Goal: Transaction & Acquisition: Book appointment/travel/reservation

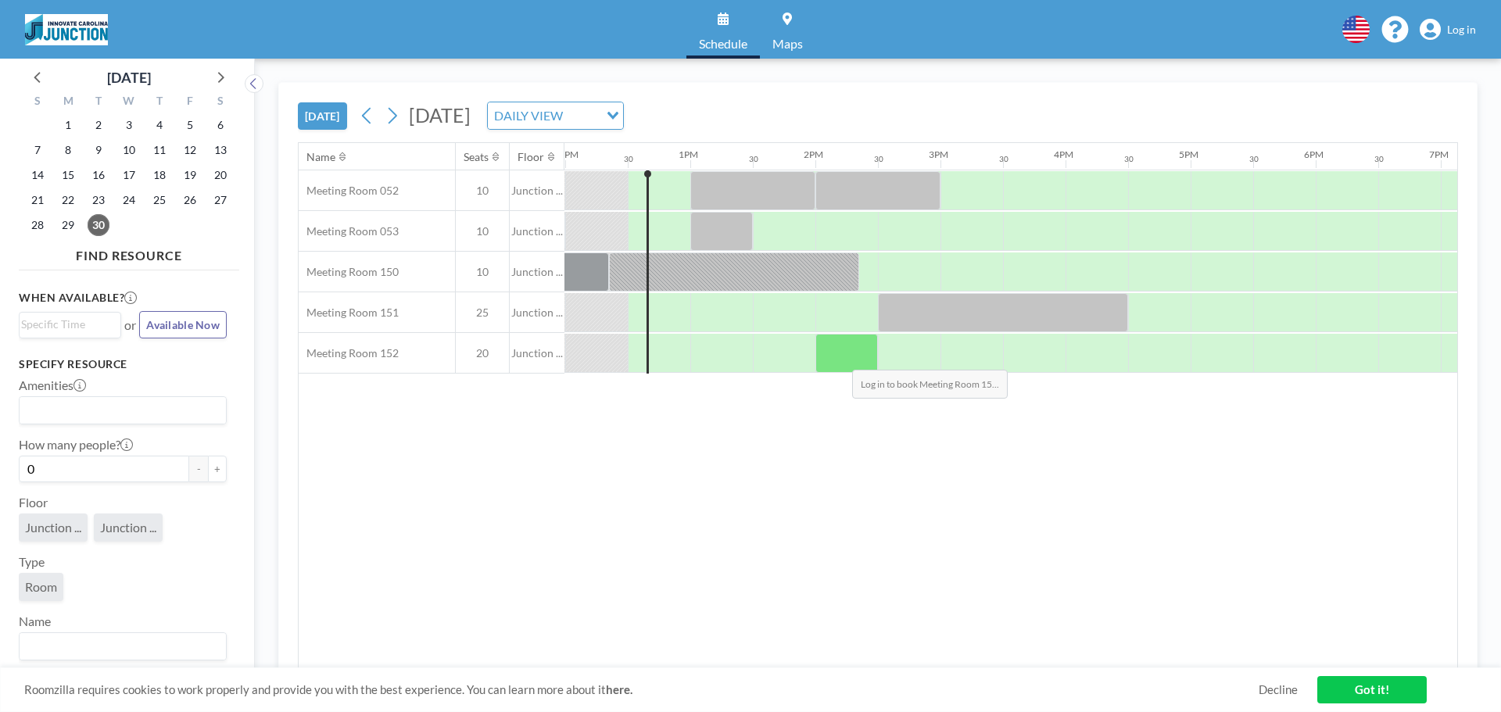
scroll to position [0, 1501]
click at [395, 115] on icon at bounding box center [392, 115] width 15 height 23
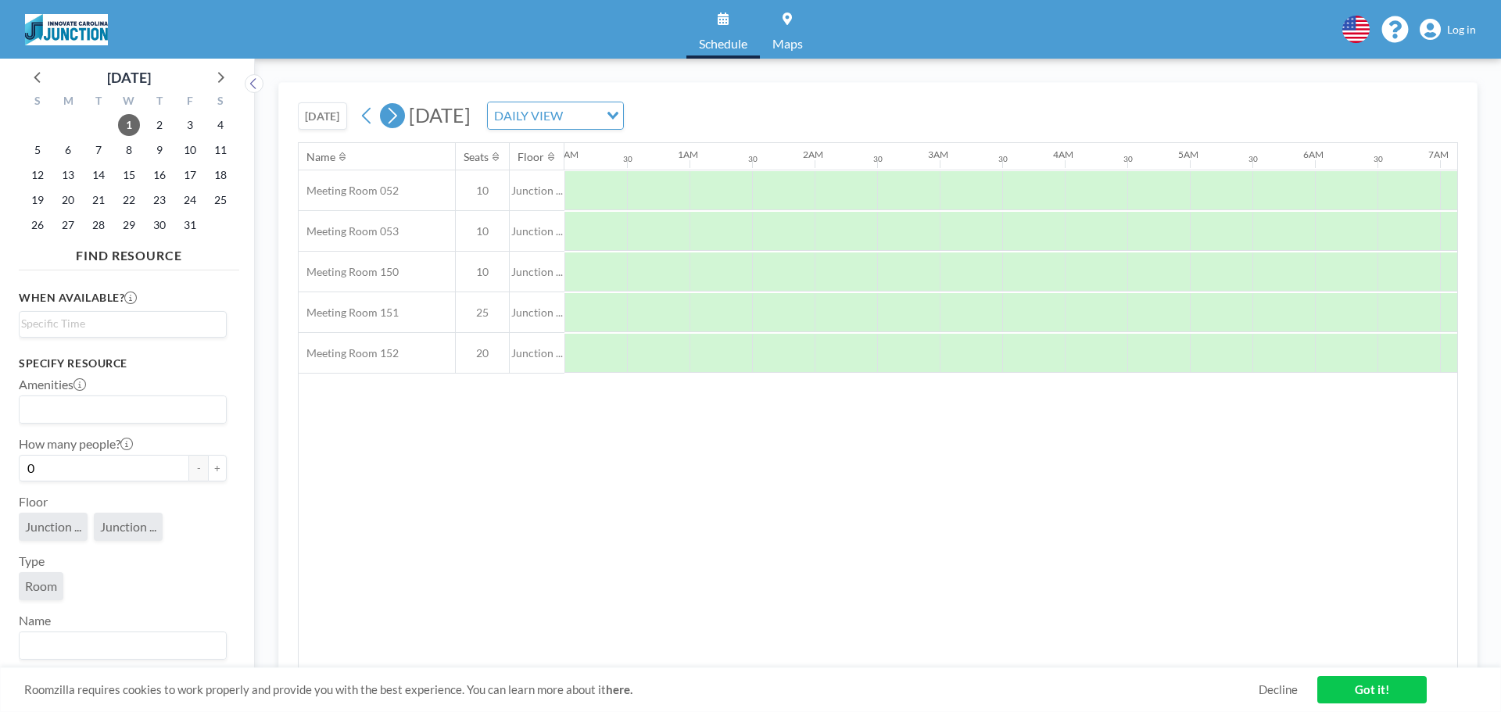
click at [393, 116] on icon at bounding box center [392, 115] width 15 height 23
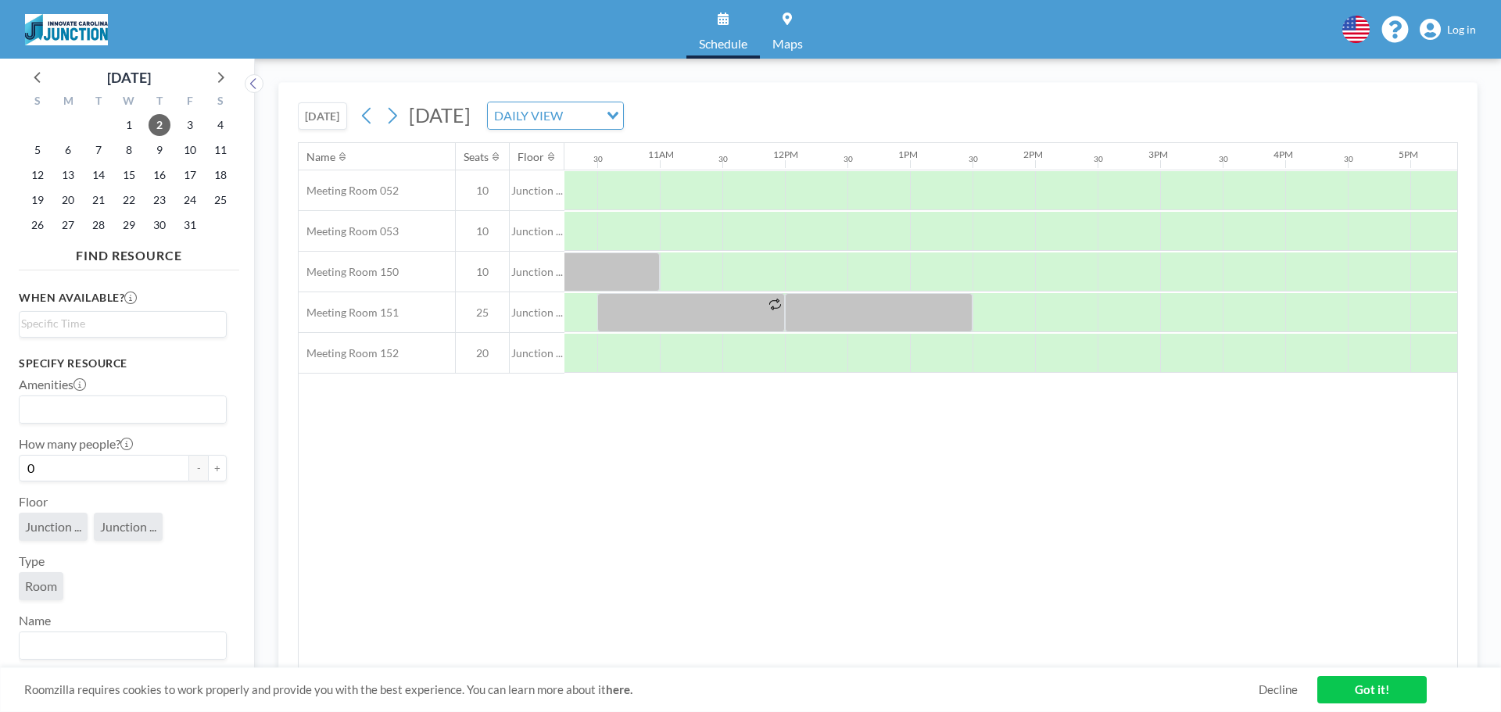
scroll to position [0, 1267]
click at [645, 188] on div at bounding box center [642, 190] width 63 height 39
click at [647, 235] on div at bounding box center [642, 231] width 63 height 39
click at [631, 222] on div at bounding box center [642, 231] width 63 height 39
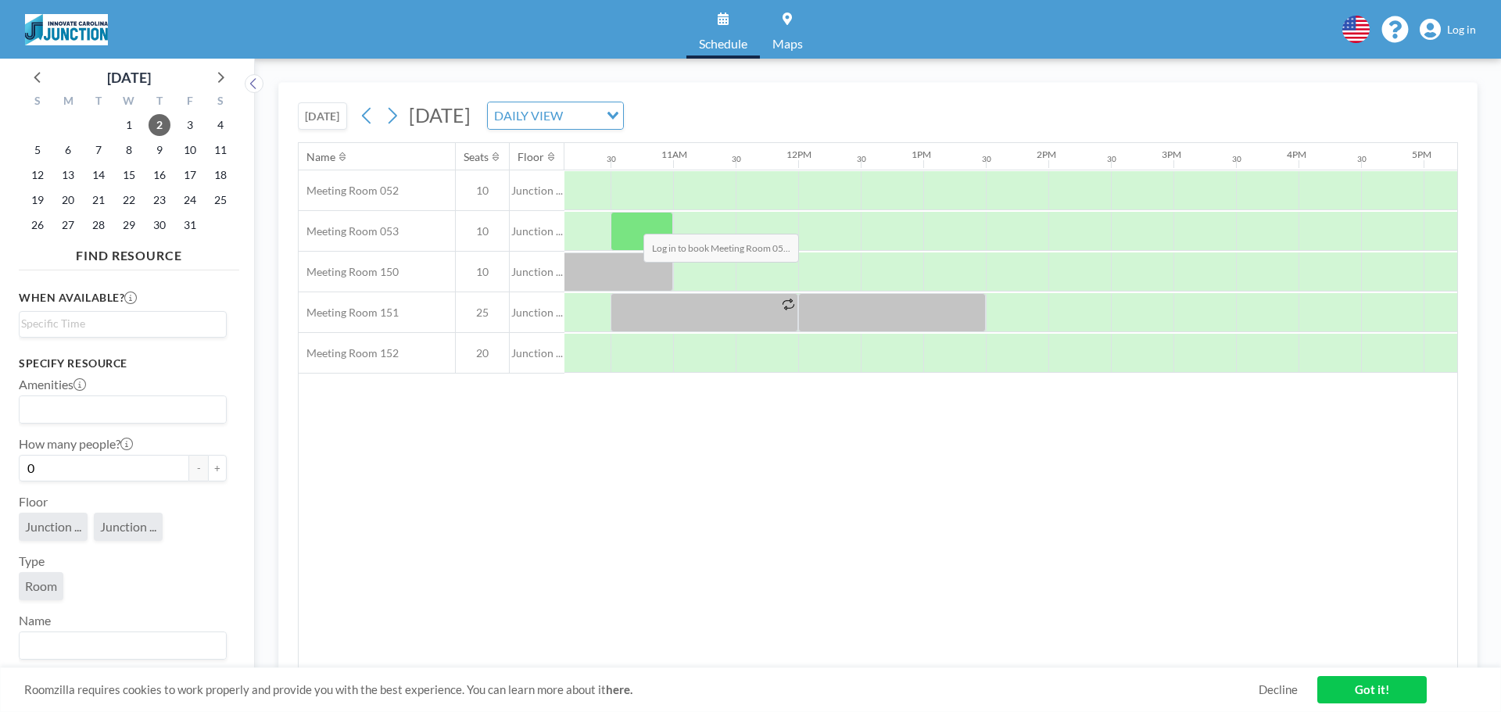
click at [631, 222] on div at bounding box center [642, 231] width 63 height 39
drag, startPoint x: 672, startPoint y: 224, endPoint x: 623, endPoint y: 222, distance: 49.3
click at [625, 222] on div at bounding box center [642, 231] width 63 height 39
click at [1473, 19] on link "Log in" at bounding box center [1448, 30] width 56 height 22
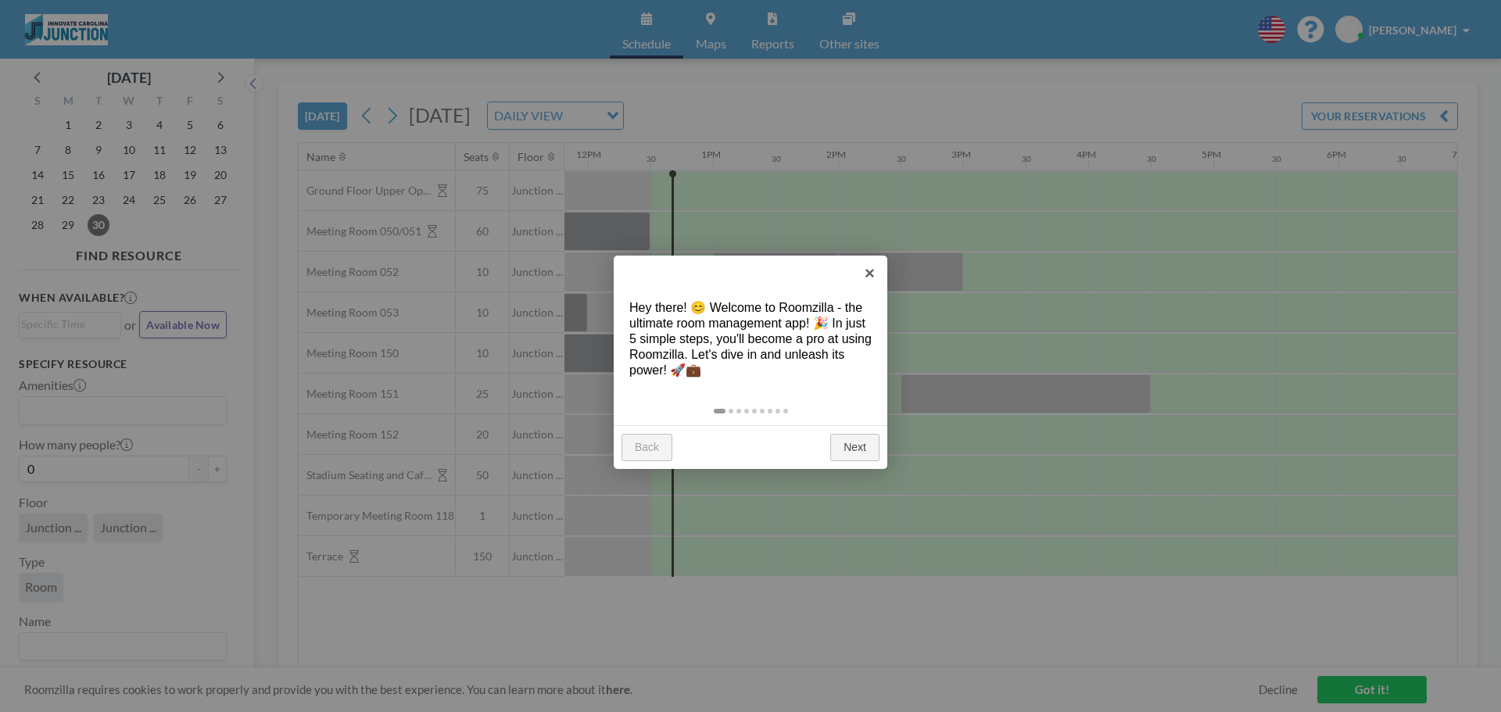
scroll to position [0, 1501]
click at [862, 278] on link "×" at bounding box center [869, 273] width 35 height 35
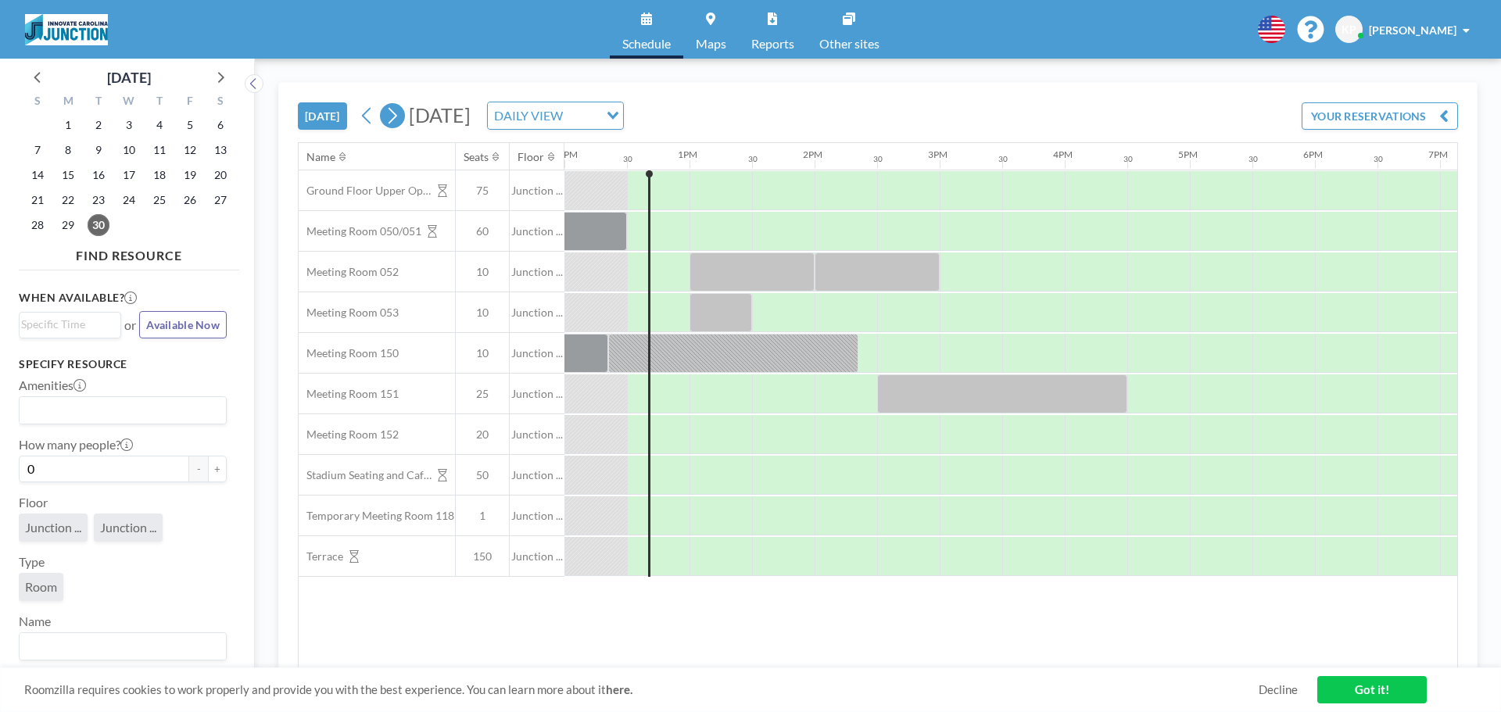
click at [385, 124] on button at bounding box center [392, 115] width 25 height 25
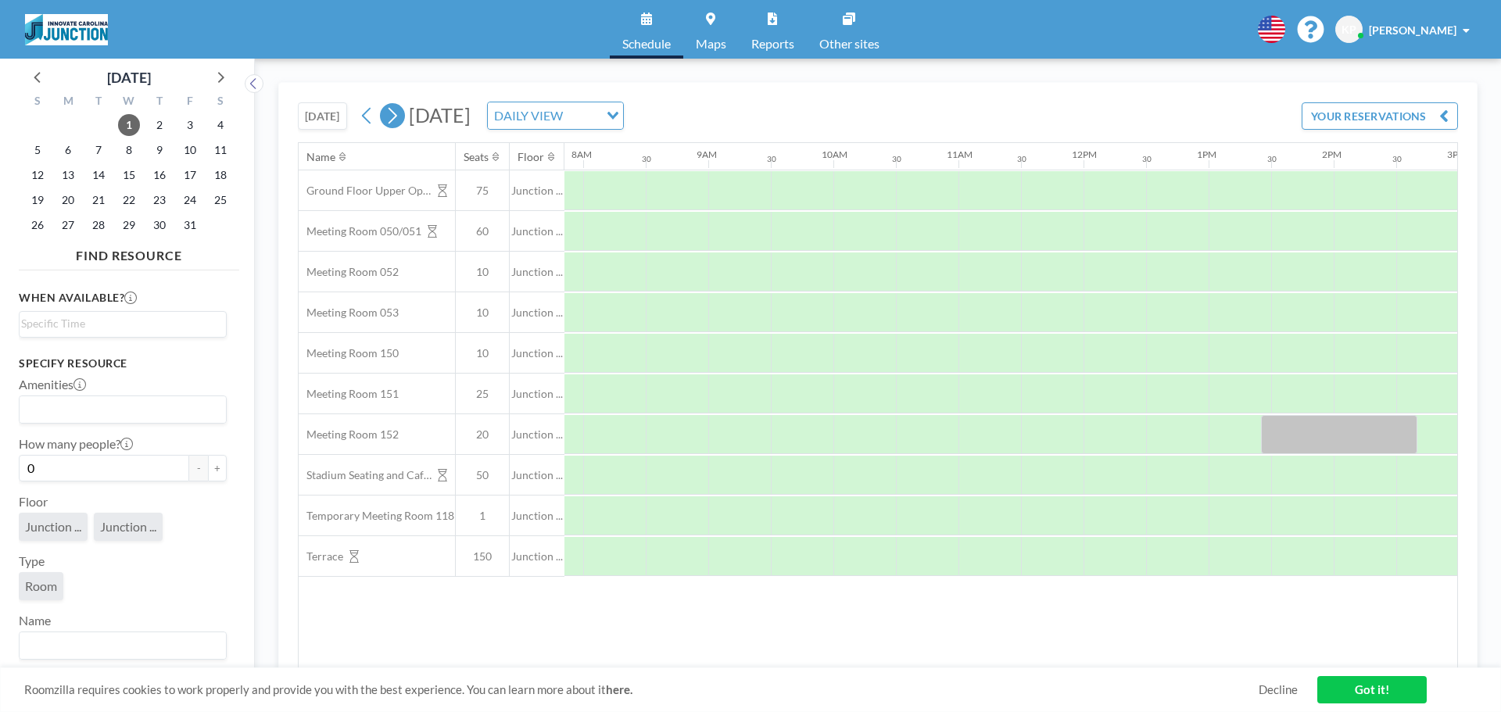
scroll to position [0, 1001]
click at [399, 121] on icon at bounding box center [392, 115] width 15 height 23
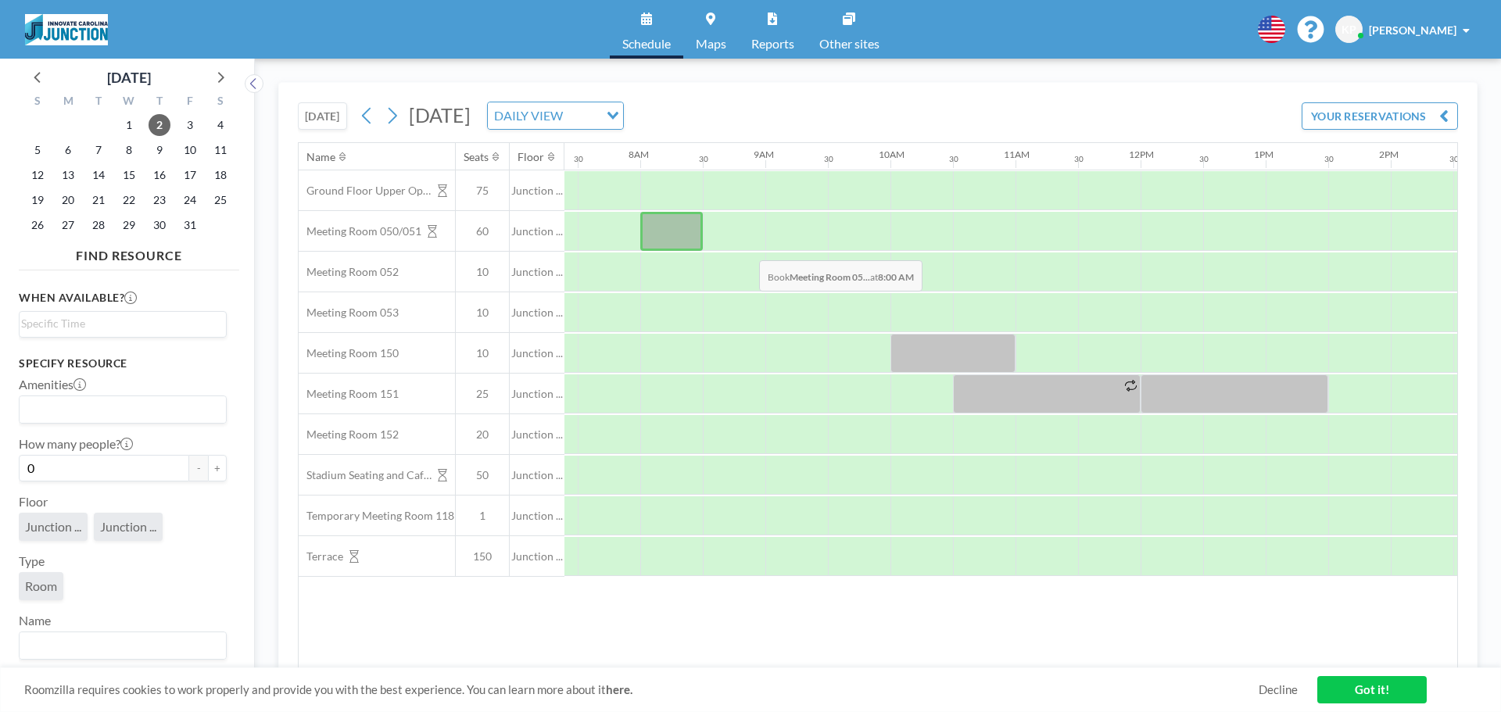
scroll to position [0, 938]
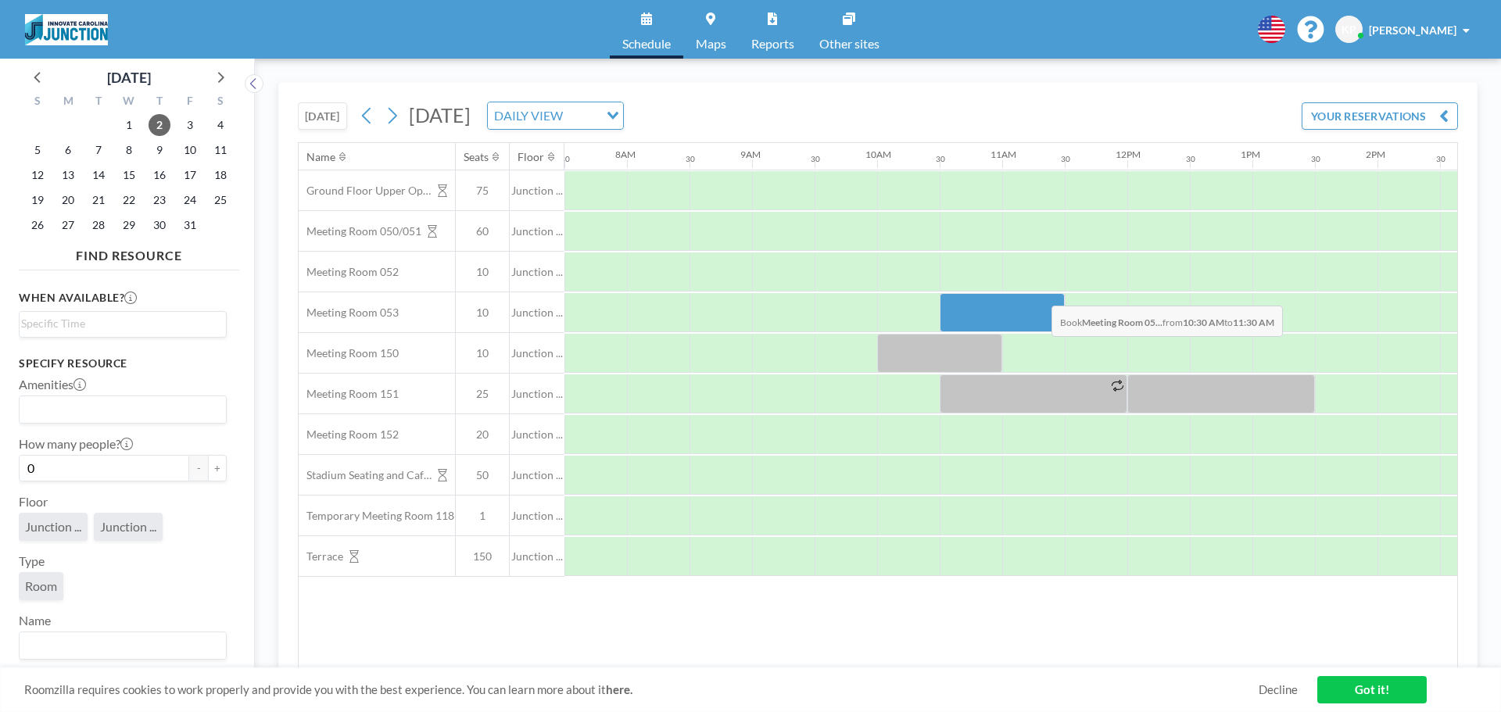
drag, startPoint x: 963, startPoint y: 296, endPoint x: 1039, endPoint y: 294, distance: 75.9
click at [1039, 294] on div at bounding box center [1002, 312] width 125 height 39
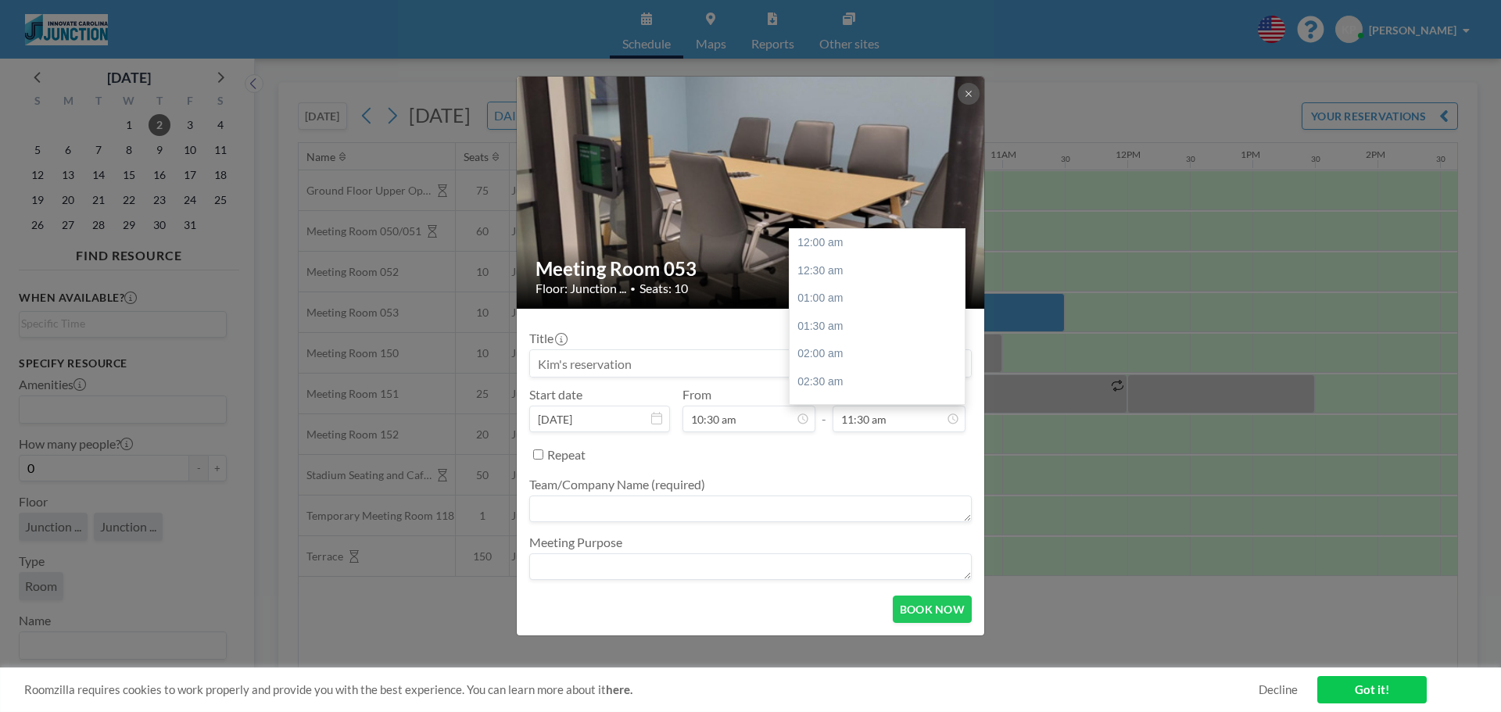
scroll to position [640, 0]
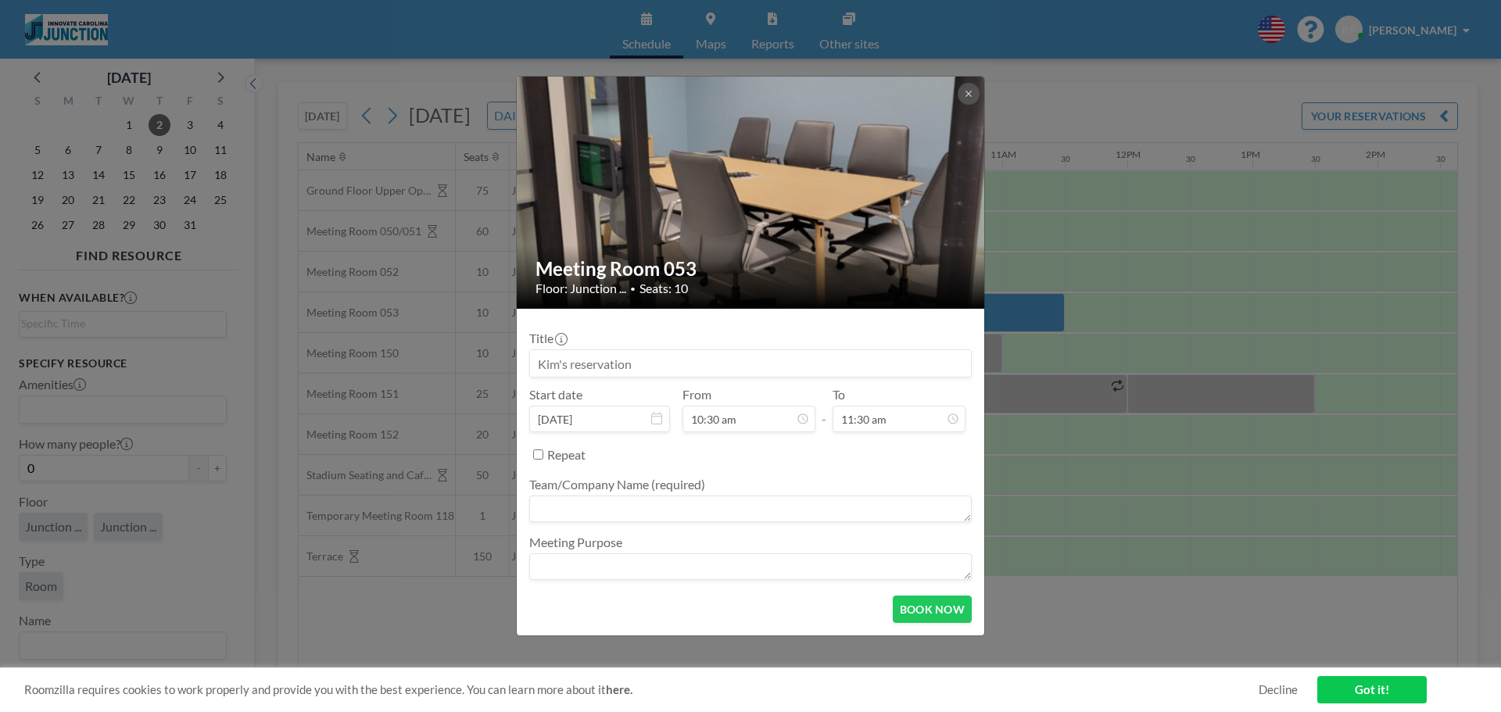
click at [644, 569] on textarea at bounding box center [750, 567] width 442 height 27
type textarea "Kim/Quixo"
click at [919, 600] on button "BOOK NOW" at bounding box center [932, 609] width 79 height 27
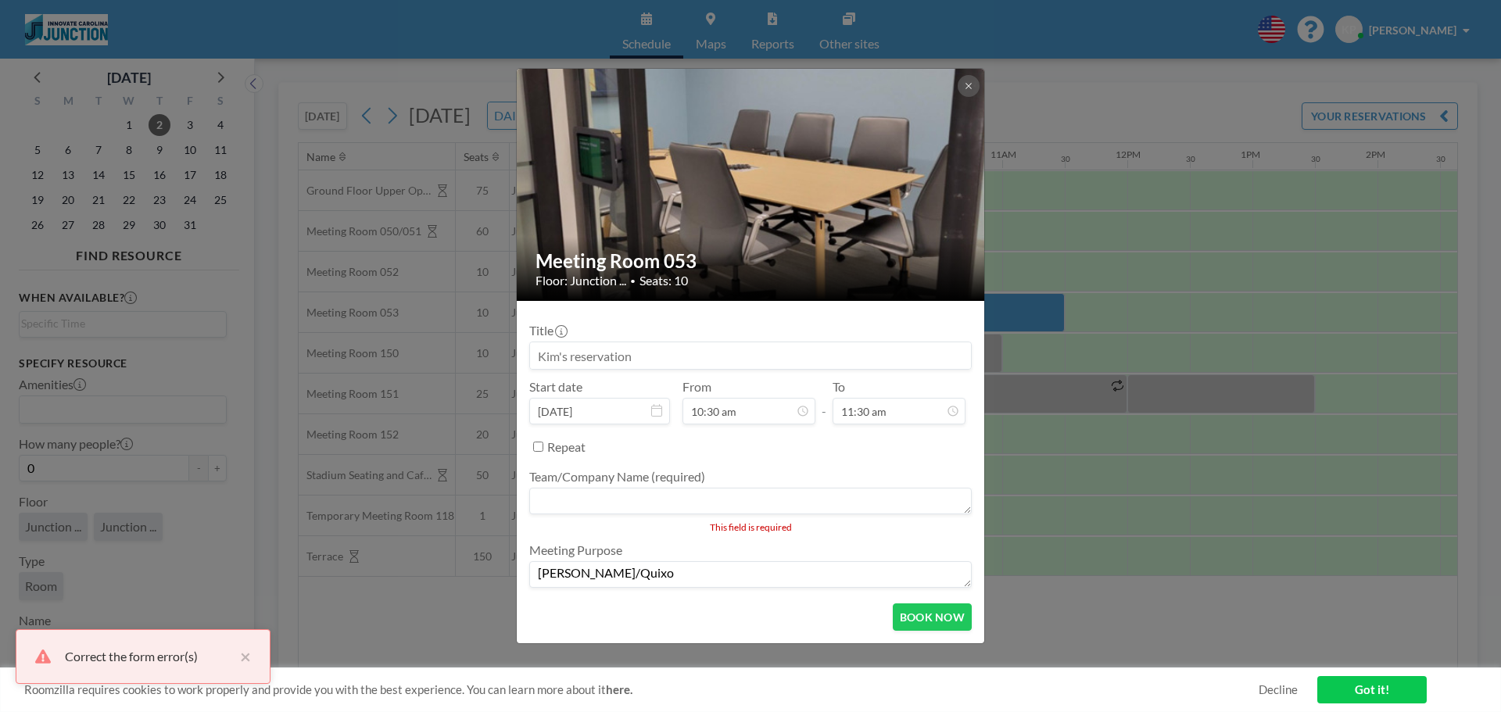
click at [835, 503] on textarea at bounding box center [750, 501] width 442 height 27
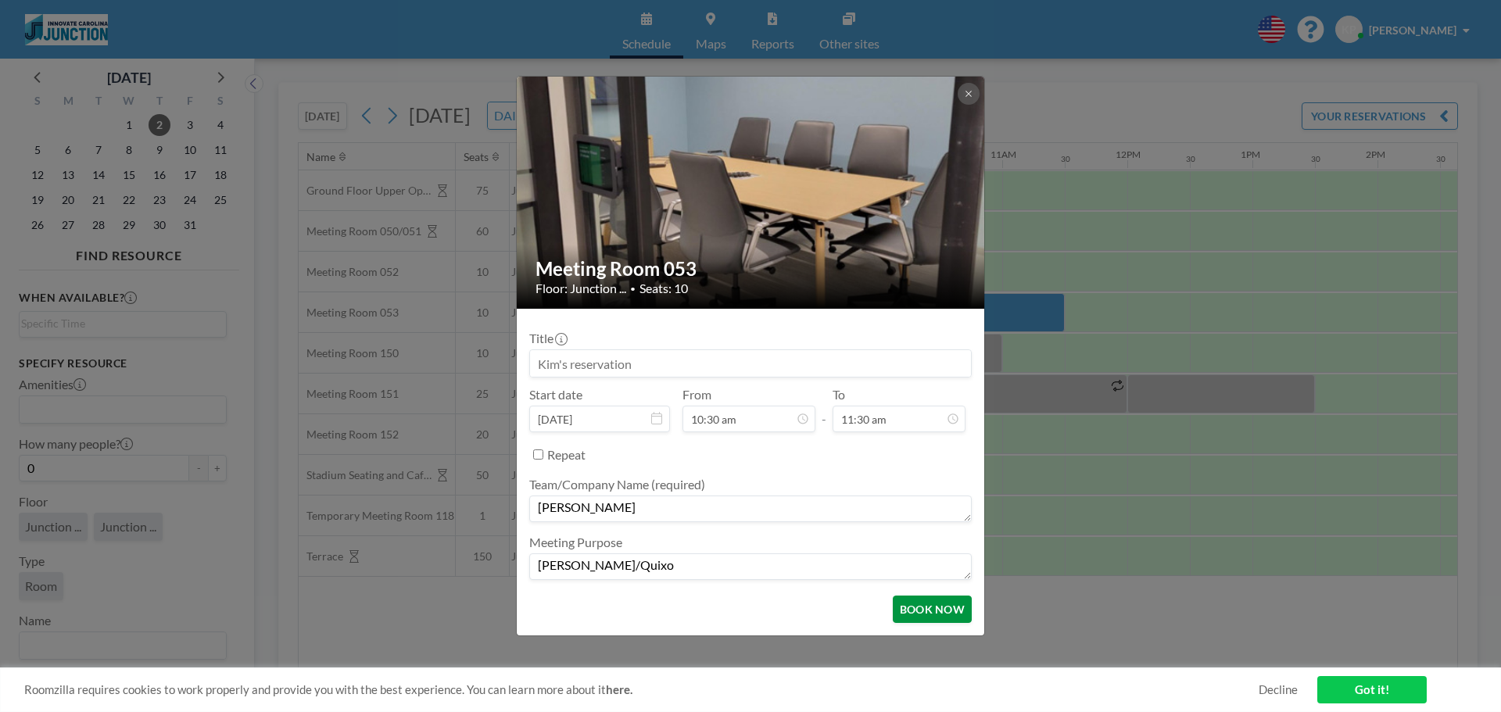
type textarea "Kim Paramo"
click at [959, 619] on button "BOOK NOW" at bounding box center [932, 609] width 79 height 27
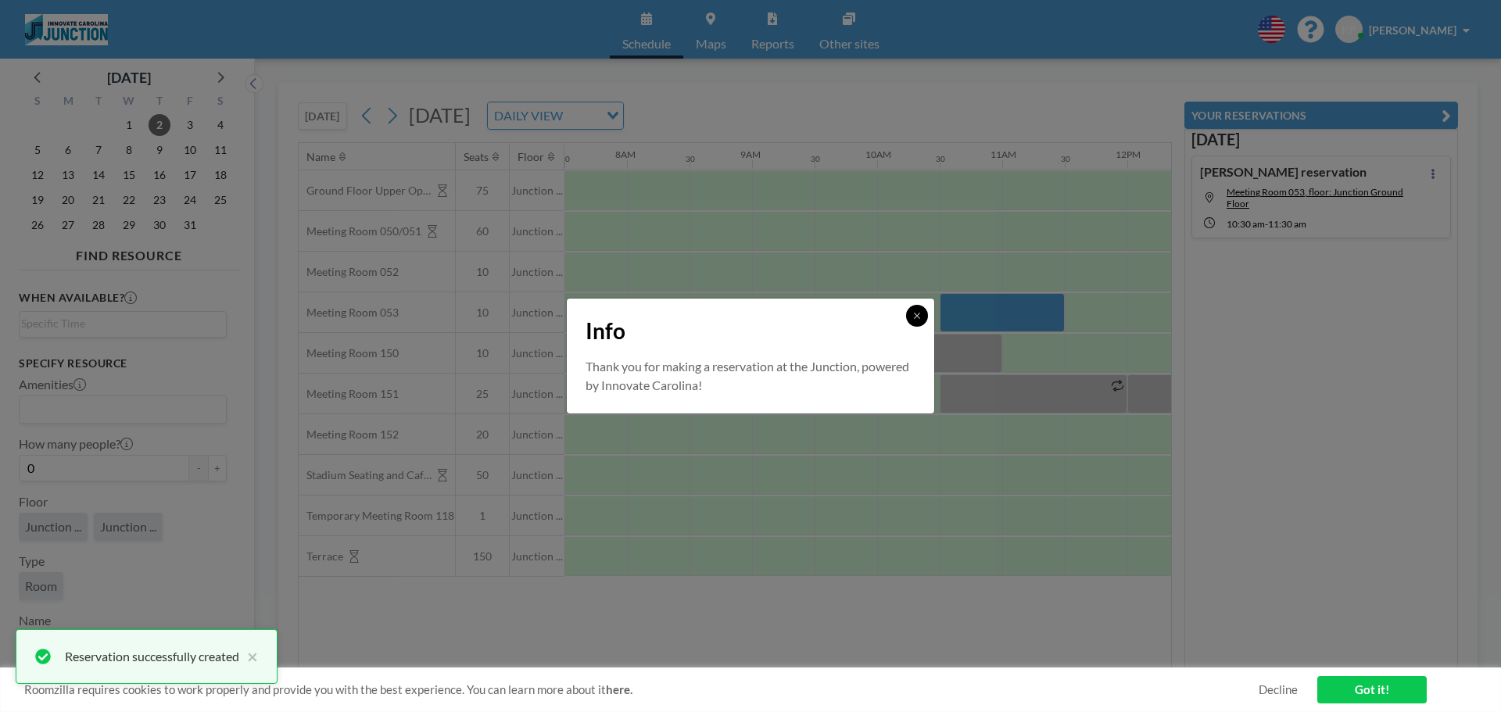
click at [910, 311] on button at bounding box center [917, 316] width 22 height 22
